Goal: Check status: Check status

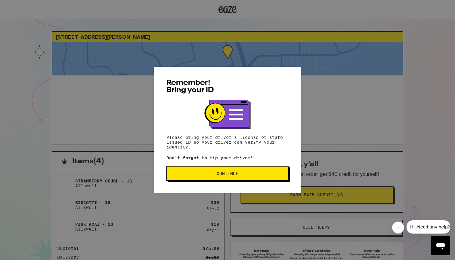
click at [203, 177] on button "Continue" at bounding box center [228, 174] width 122 height 14
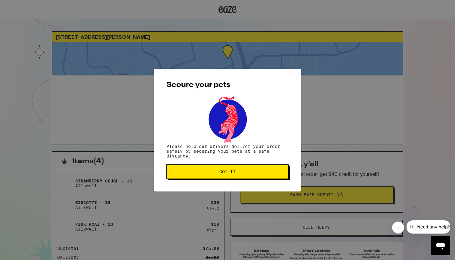
click at [203, 177] on button "Got it" at bounding box center [228, 172] width 122 height 14
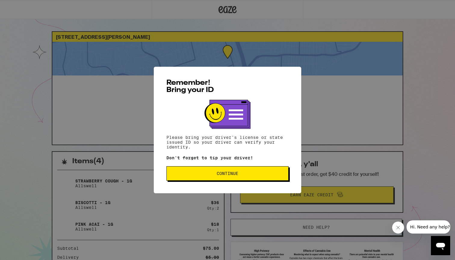
click at [228, 179] on button "Continue" at bounding box center [228, 174] width 122 height 14
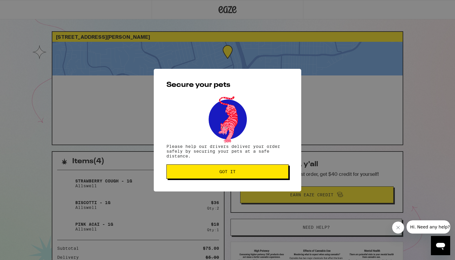
click at [228, 179] on button "Got it" at bounding box center [228, 172] width 122 height 14
